Goal: Information Seeking & Learning: Understand process/instructions

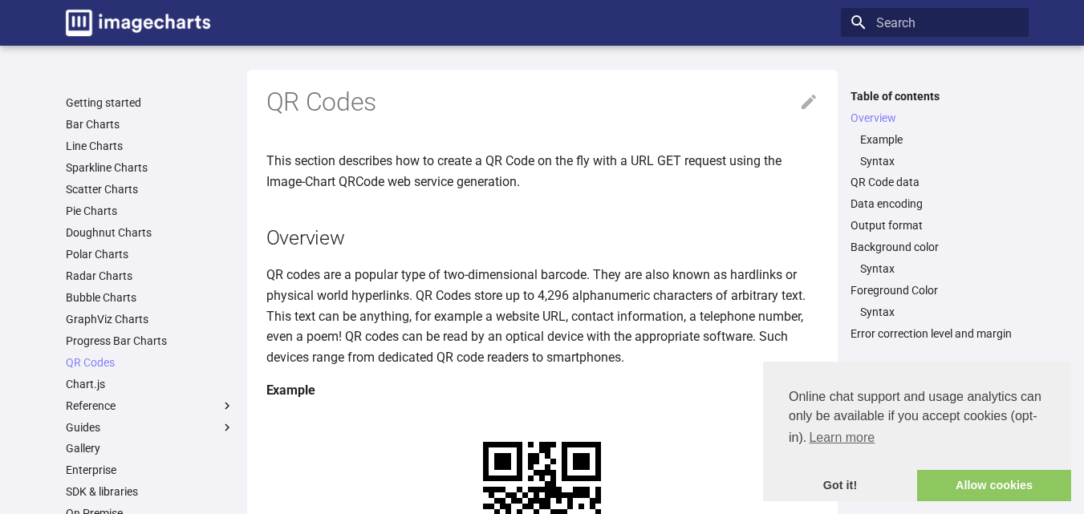
scroll to position [241, 0]
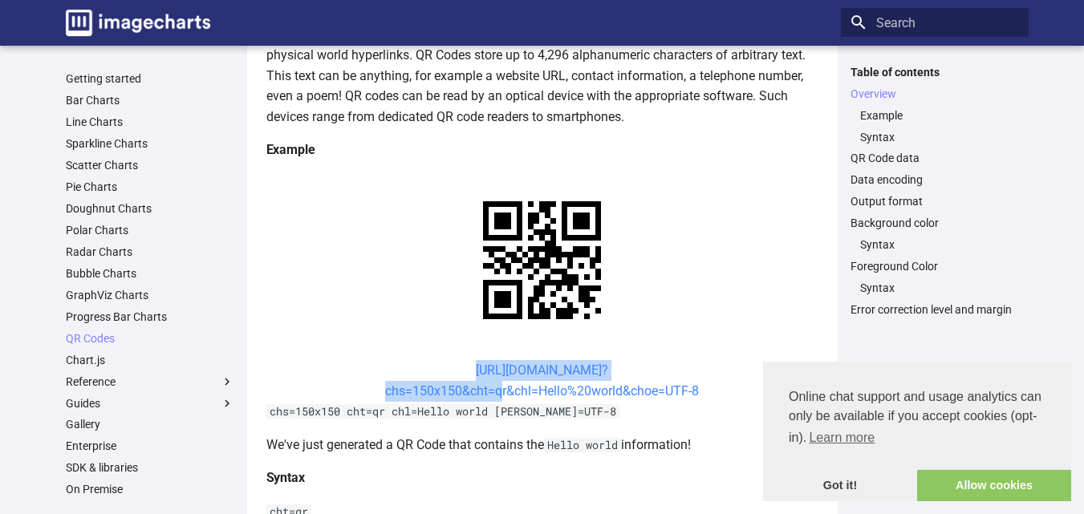
drag, startPoint x: 442, startPoint y: 365, endPoint x: 494, endPoint y: 397, distance: 60.2
click at [494, 397] on center "[URL][DOMAIN_NAME]? chs=150x150&cht=qr&chl=Hello%20world&choe=UTF-8" at bounding box center [542, 380] width 552 height 41
copy link "[URL][DOMAIN_NAME]? chs=150x150&cht="
click at [458, 372] on link "[URL][DOMAIN_NAME]? chs=150x150&cht=qr&chl=Hello%20world&choe=UTF-8" at bounding box center [542, 381] width 314 height 36
click at [397, 366] on center "[URL][DOMAIN_NAME]? chs=150x150&cht=qr&chl=Hello%20world&choe=UTF-8" at bounding box center [542, 380] width 552 height 41
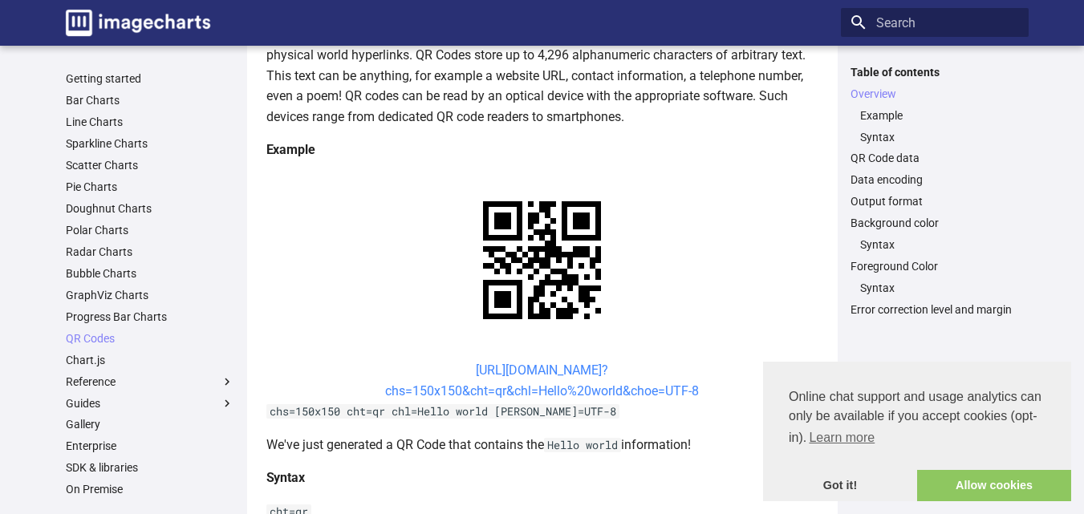
drag, startPoint x: 444, startPoint y: 364, endPoint x: 454, endPoint y: 370, distance: 11.9
click at [448, 367] on center "[URL][DOMAIN_NAME]? chs=150x150&cht=qr&chl=Hello%20world&choe=UTF-8" at bounding box center [542, 380] width 552 height 41
drag, startPoint x: 435, startPoint y: 365, endPoint x: 541, endPoint y: 394, distance: 109.8
click at [539, 395] on center "[URL][DOMAIN_NAME]? chs=150x150&cht=qr&chl=Hello%20world&choe=UTF-8" at bounding box center [542, 380] width 552 height 41
copy link "[URL][DOMAIN_NAME]? chs=150x150&cht=qr&chl="
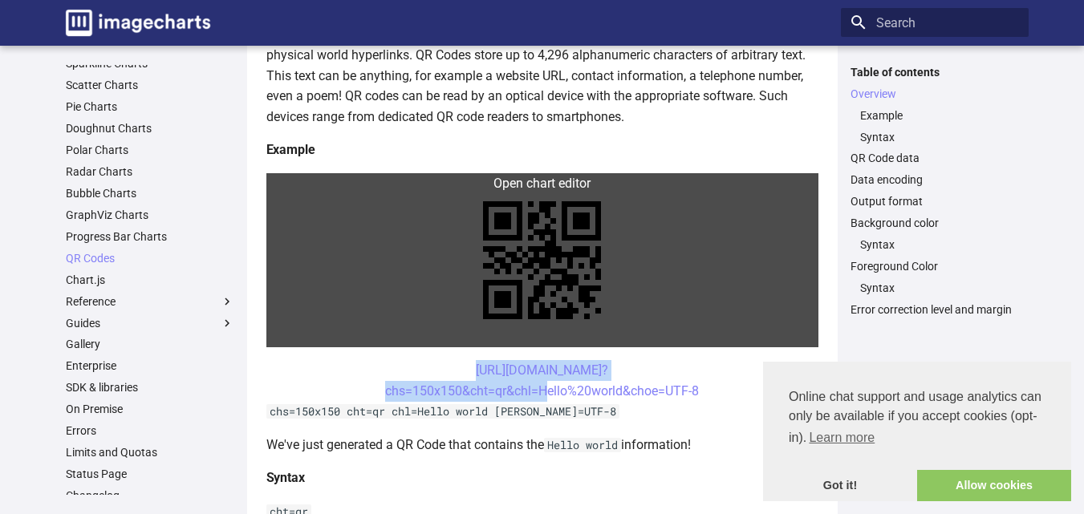
click at [428, 319] on link at bounding box center [542, 260] width 552 height 174
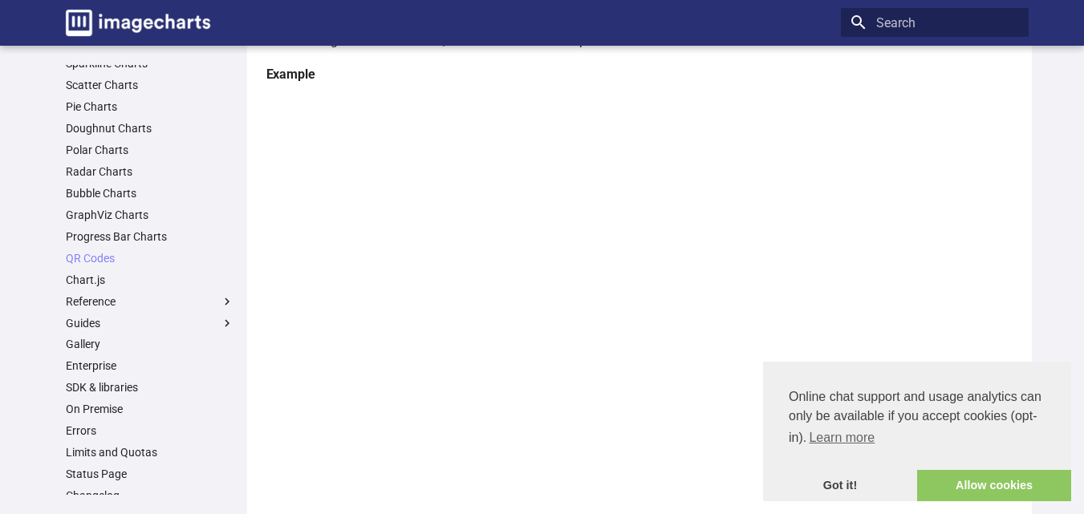
scroll to position [642, 0]
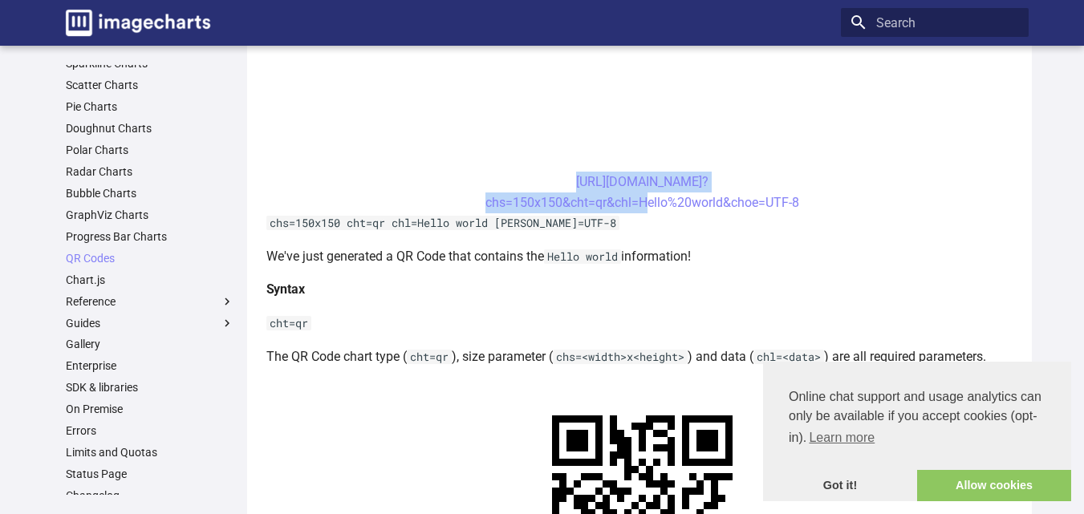
click at [444, 194] on center "[URL][DOMAIN_NAME]? chs=150x150&cht=qr&chl=Hello%20world&choe=UTF-8" at bounding box center [642, 192] width 753 height 41
drag, startPoint x: 543, startPoint y: 178, endPoint x: 637, endPoint y: 209, distance: 98.2
click at [637, 209] on center "[URL][DOMAIN_NAME]? chs=150x150&cht=qr&chl=Hello%20world&choe=UTF-8" at bounding box center [642, 192] width 753 height 41
copy link "[URL][DOMAIN_NAME]? chs=150x150&cht=qr&chl="
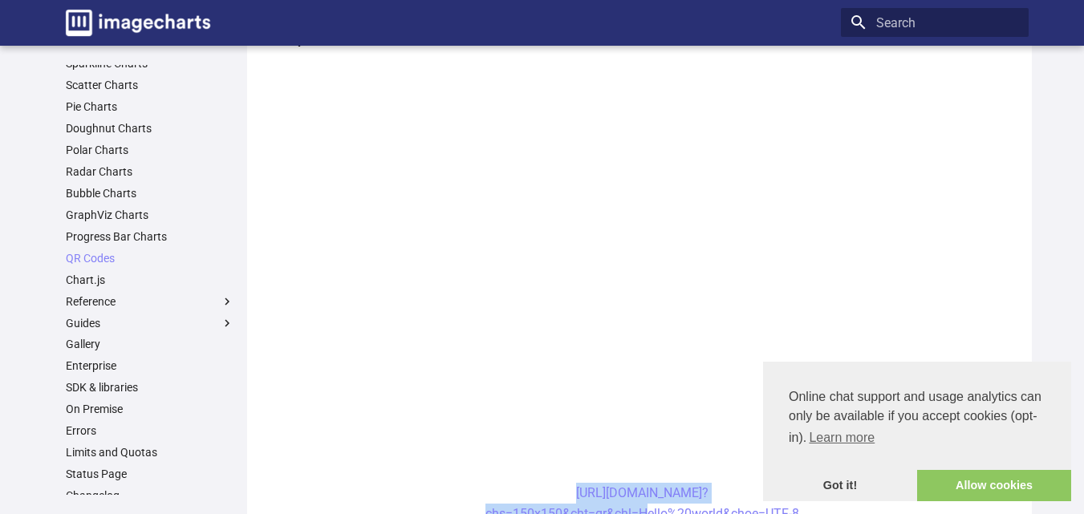
scroll to position [321, 0]
click at [870, 491] on link "Got it!" at bounding box center [840, 486] width 154 height 32
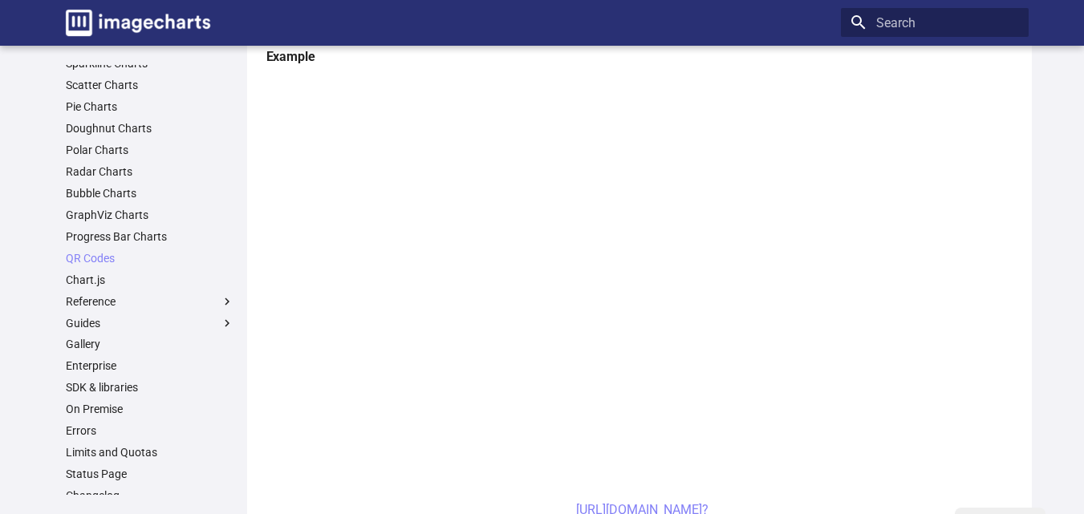
scroll to position [0, 0]
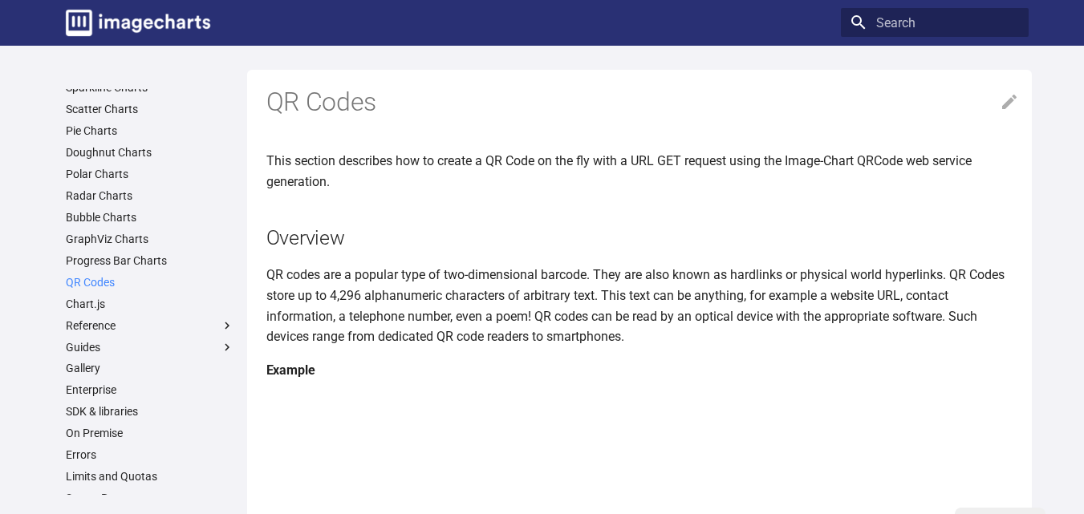
click at [93, 276] on link "QR Codes" at bounding box center [150, 282] width 169 height 14
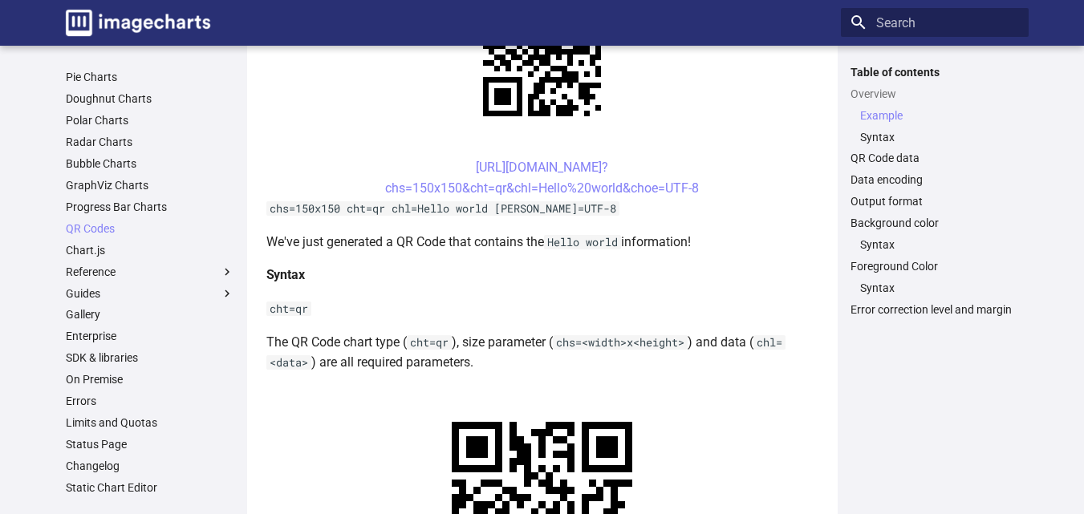
scroll to position [482, 0]
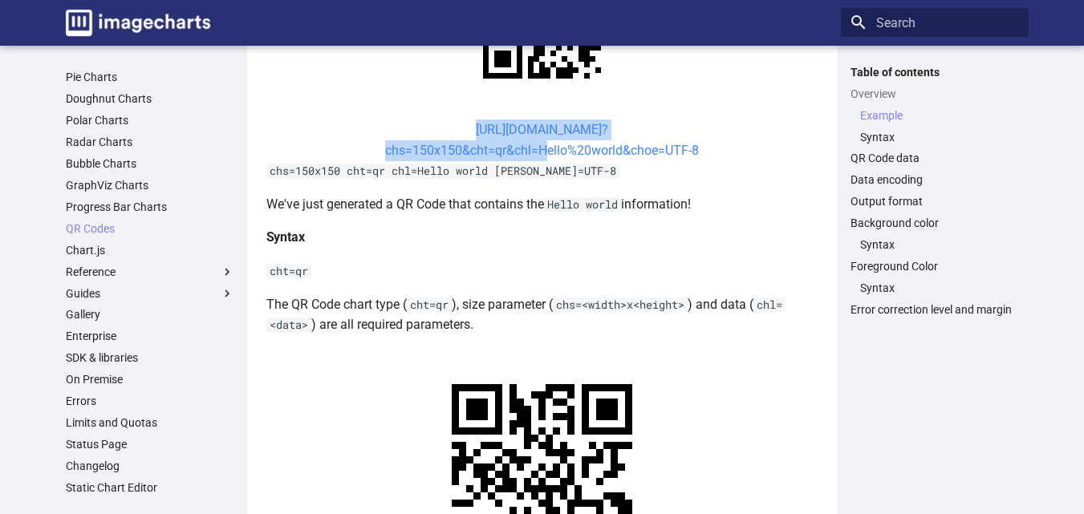
drag, startPoint x: 447, startPoint y: 129, endPoint x: 538, endPoint y: 157, distance: 94.7
click at [538, 157] on center "[URL][DOMAIN_NAME]? chs=150x150&cht=qr&chl=Hello%20world&choe=UTF-8" at bounding box center [542, 140] width 552 height 41
